Goal: Use online tool/utility: Utilize a website feature to perform a specific function

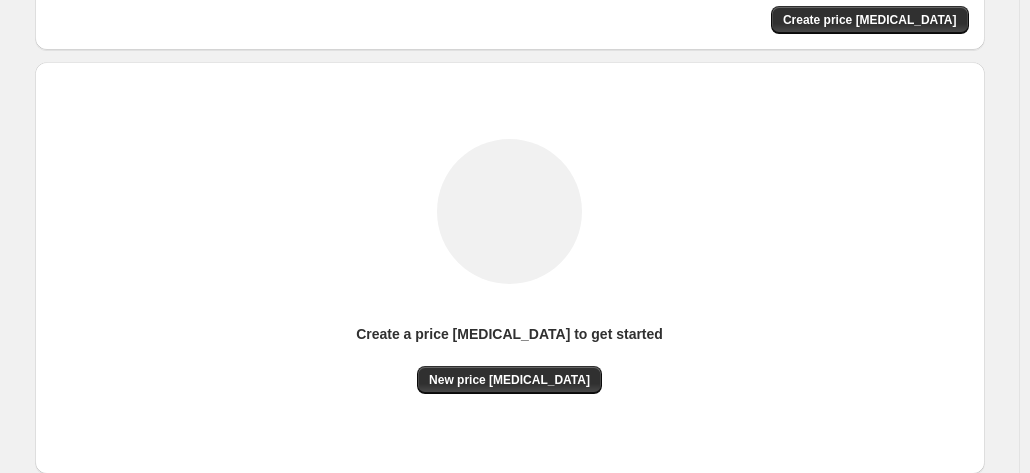
scroll to position [275, 0]
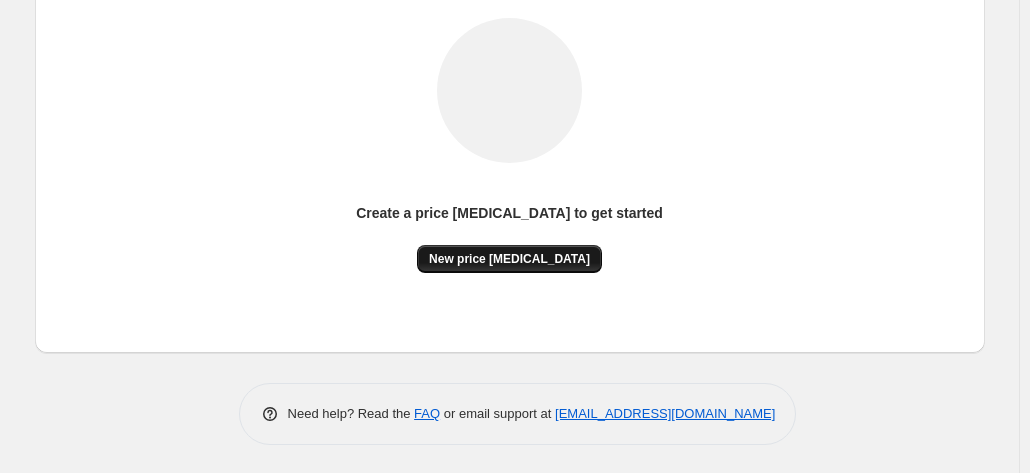
click at [476, 253] on span "New price [MEDICAL_DATA]" at bounding box center [509, 259] width 161 height 16
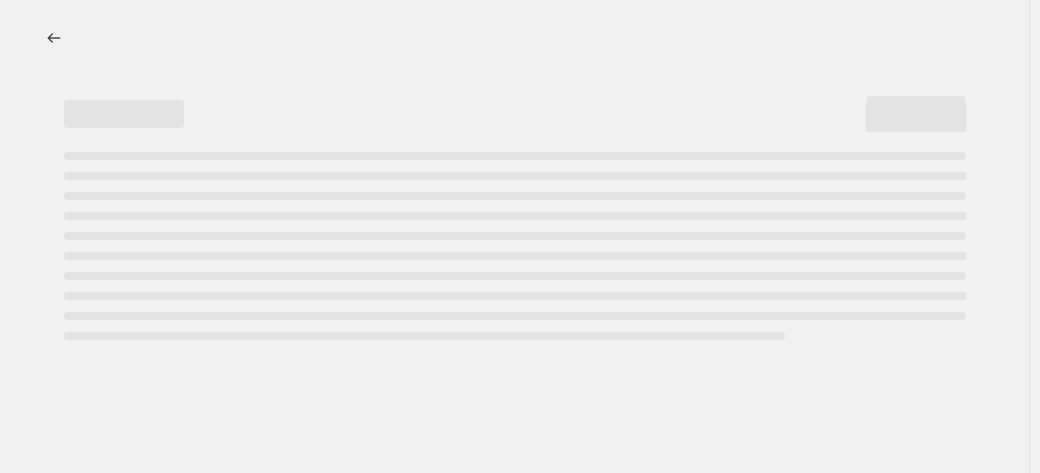
select select "percentage"
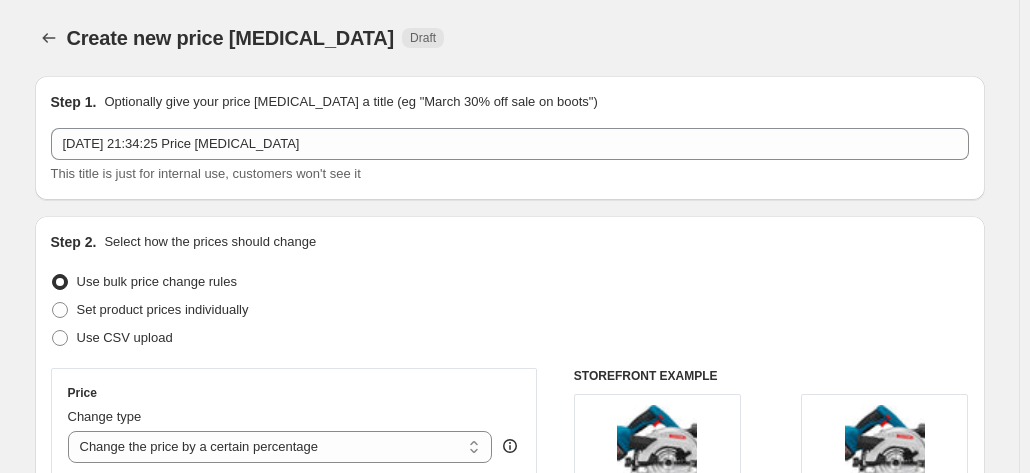
scroll to position [400, 0]
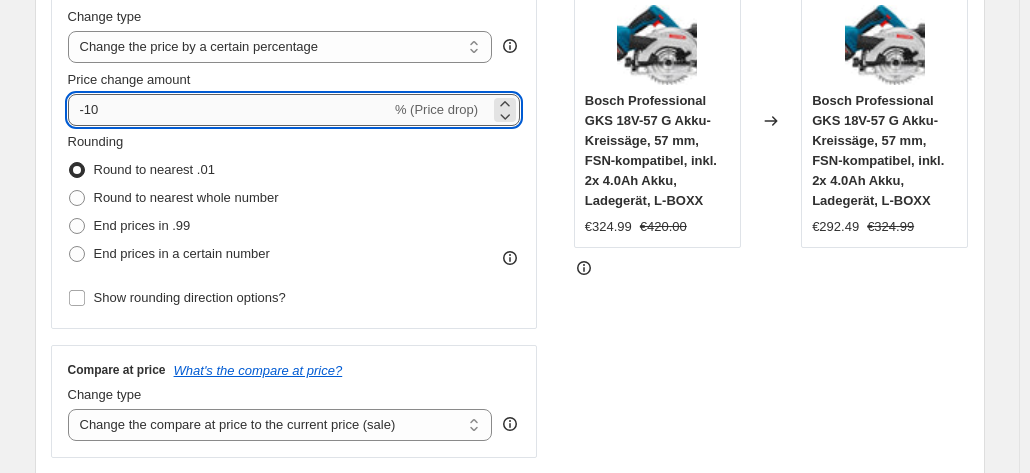
click at [282, 103] on input "-10" at bounding box center [229, 110] width 323 height 32
type input "-1"
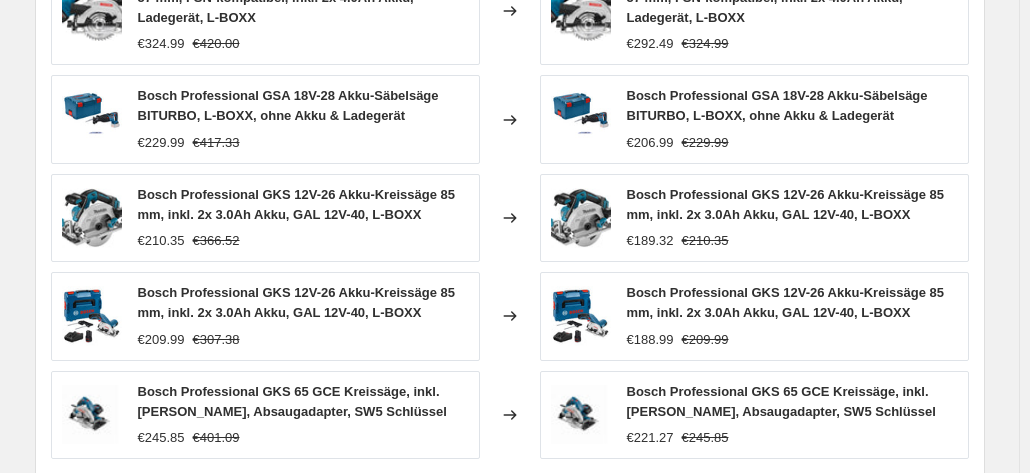
scroll to position [1573, 0]
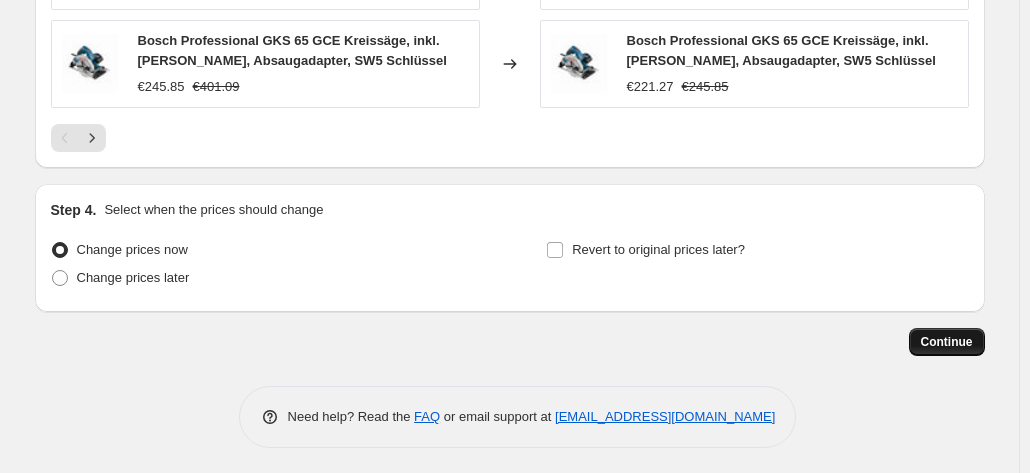
type input "-35"
click at [926, 333] on button "Continue" at bounding box center [947, 342] width 76 height 28
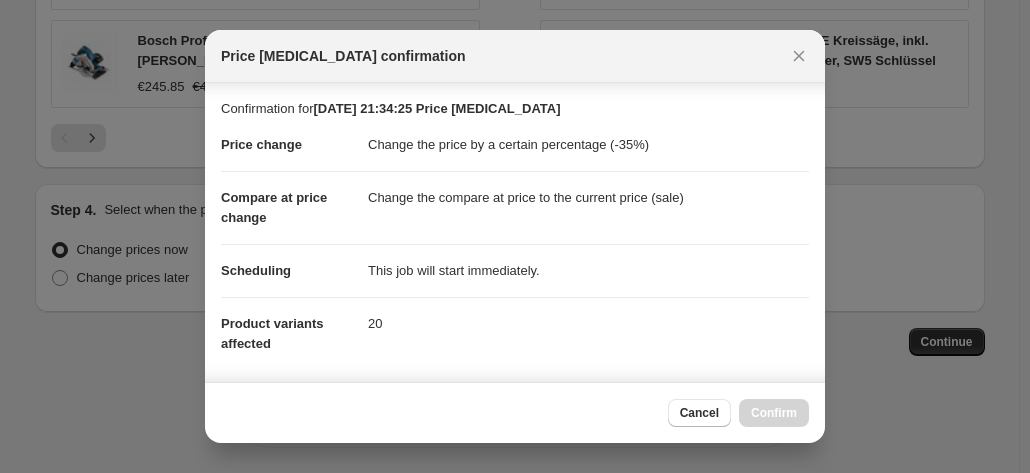
scroll to position [365, 0]
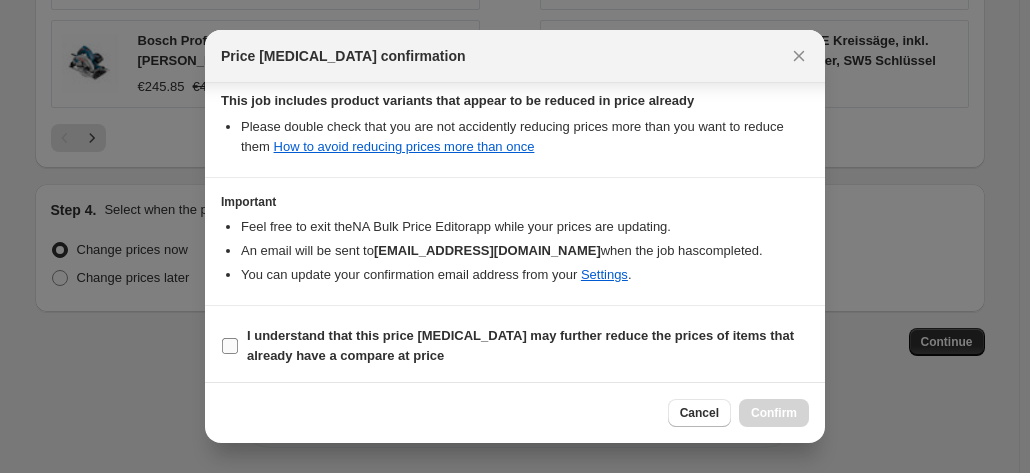
click at [498, 334] on b "I understand that this price change job may further reduce the prices of items …" at bounding box center [520, 345] width 547 height 35
click at [238, 338] on input "I understand that this price change job may further reduce the prices of items …" at bounding box center [230, 346] width 16 height 16
checkbox input "true"
click at [754, 413] on button "Confirm" at bounding box center [774, 413] width 70 height 28
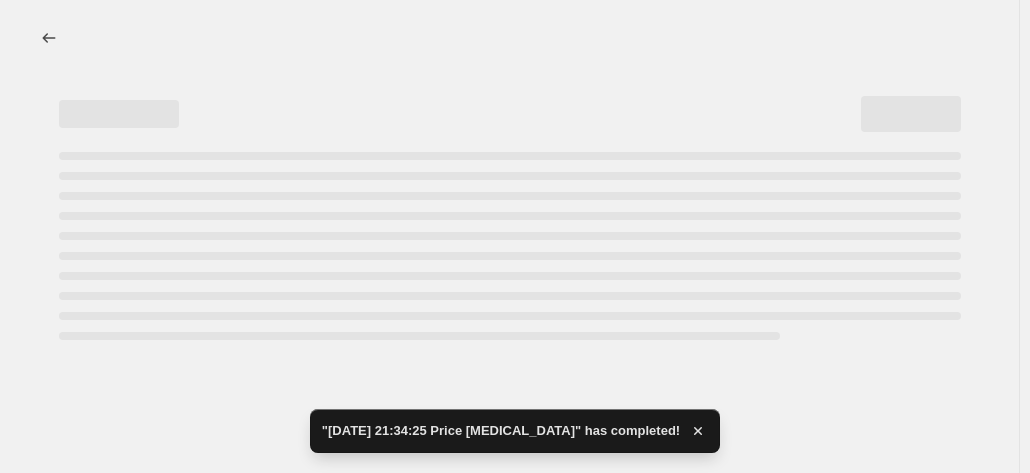
select select "percentage"
